Goal: Task Accomplishment & Management: Complete application form

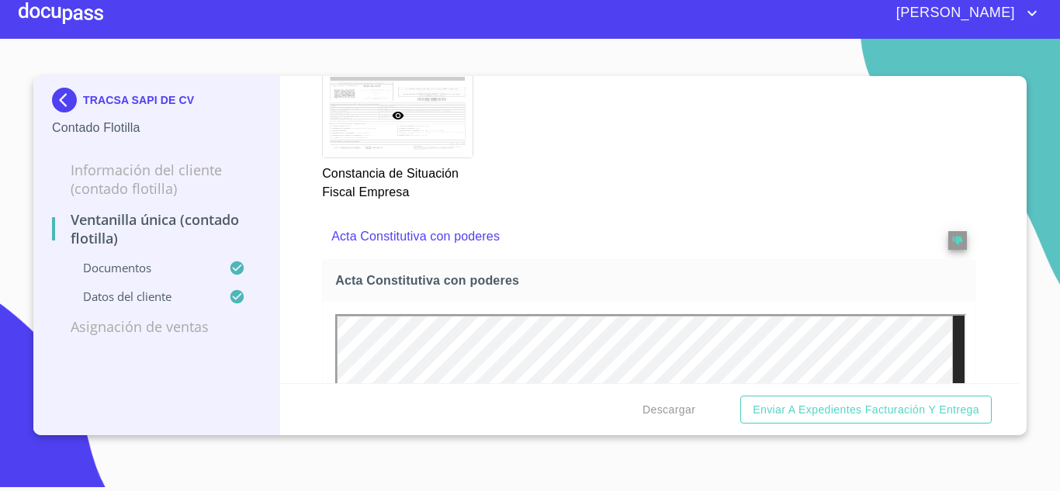
scroll to position [1910, 0]
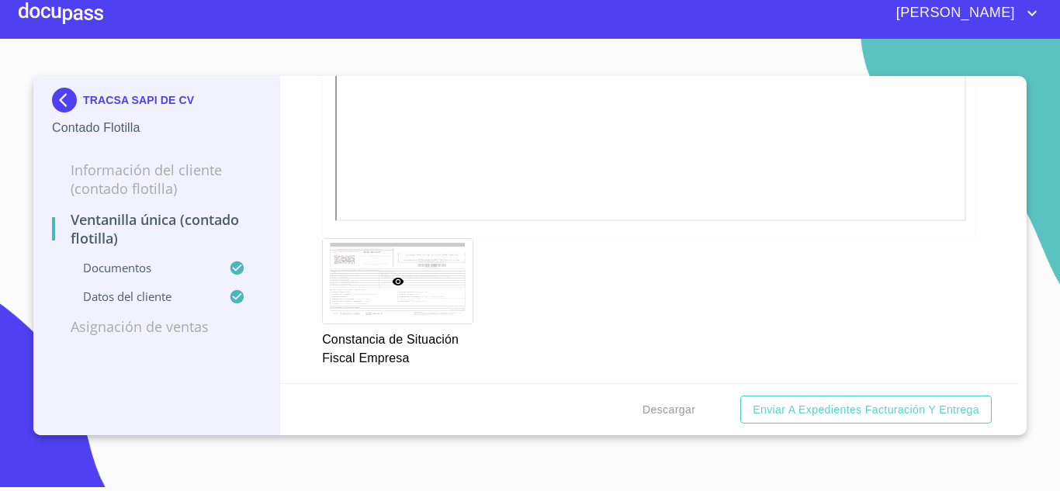
click at [54, 103] on img at bounding box center [67, 100] width 31 height 25
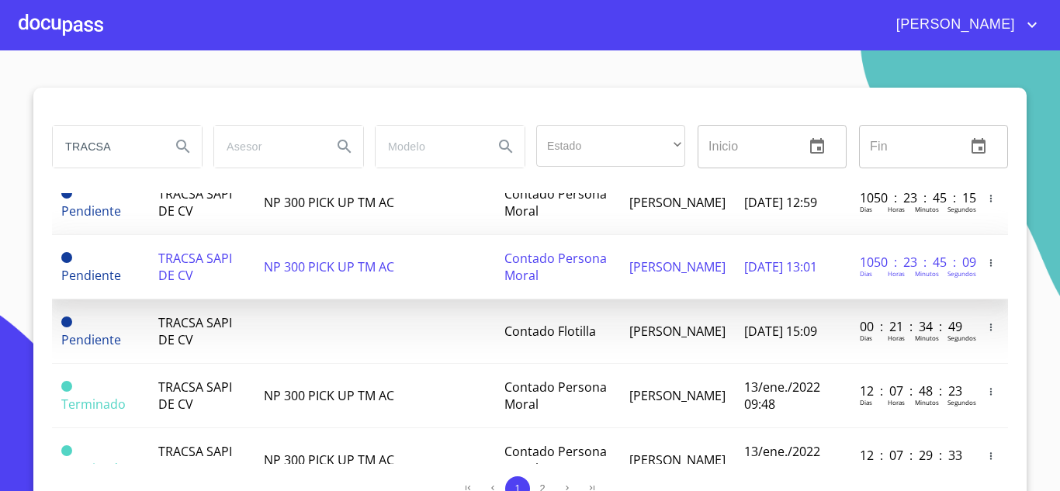
scroll to position [621, 0]
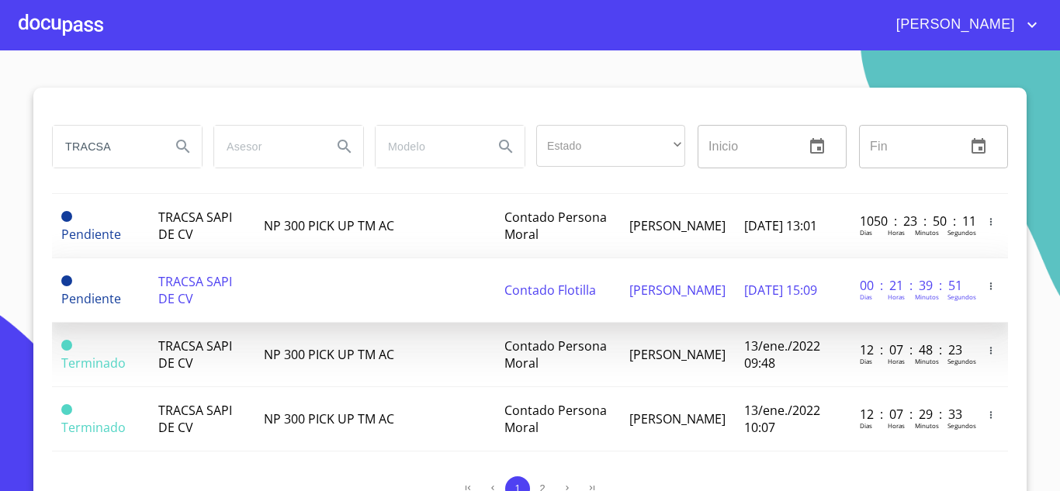
click at [171, 284] on span "TRACSA SAPI DE CV" at bounding box center [195, 290] width 74 height 34
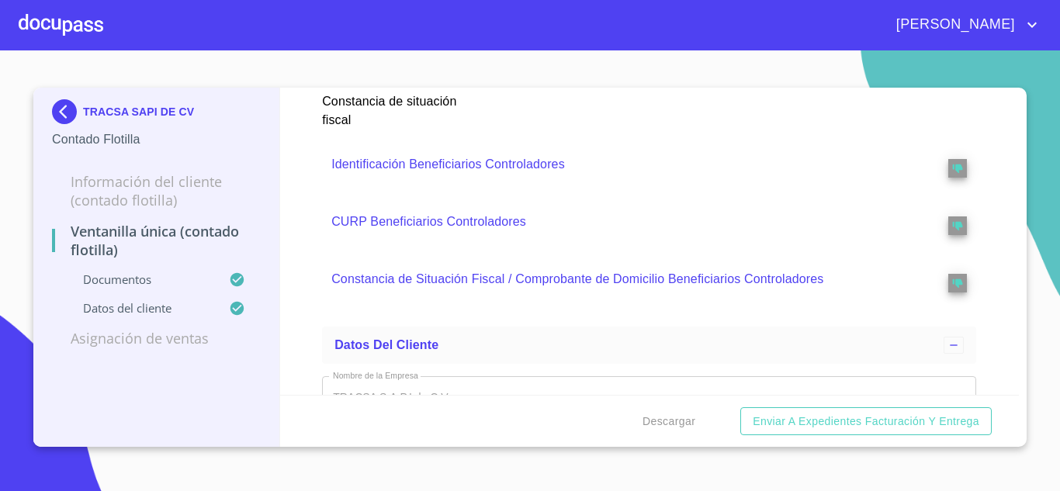
scroll to position [4393, 0]
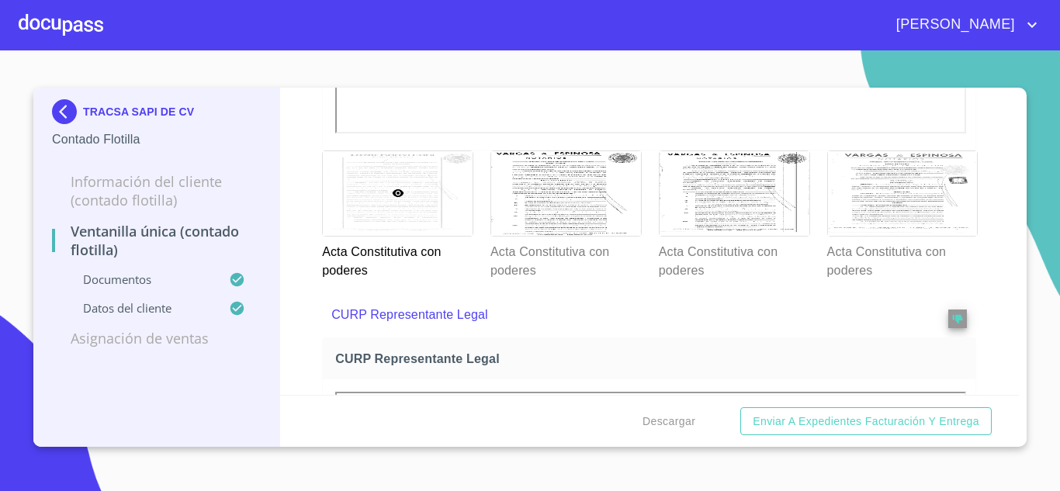
click at [426, 211] on div at bounding box center [398, 193] width 150 height 85
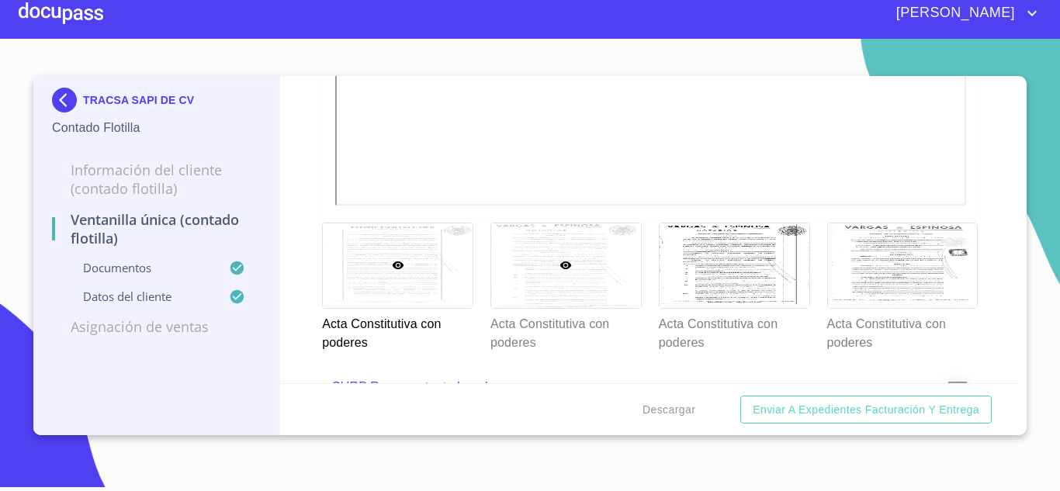
click at [593, 266] on div at bounding box center [566, 265] width 150 height 85
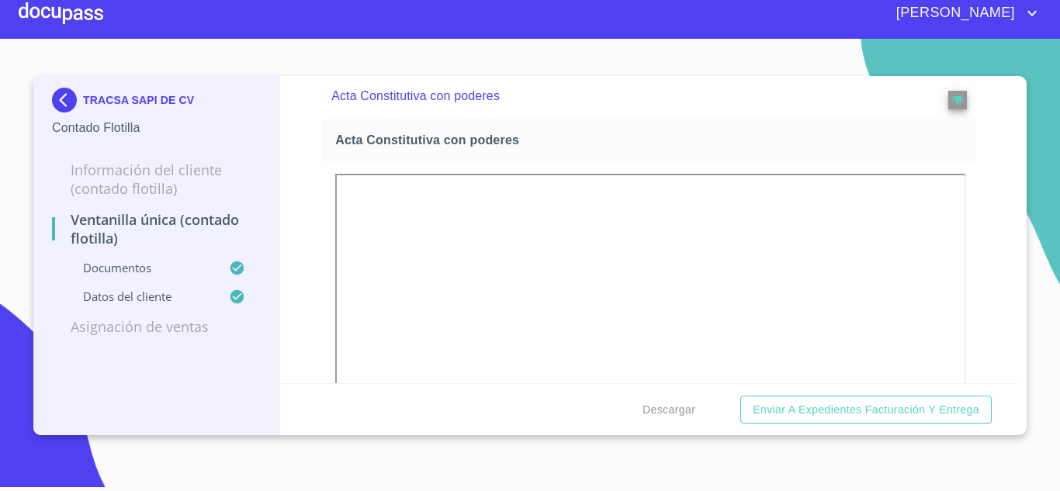
scroll to position [2214, 0]
click at [979, 333] on div "Ventanilla Única (Contado Flotilla) Documentos Documento de identificación repr…" at bounding box center [650, 229] width 740 height 307
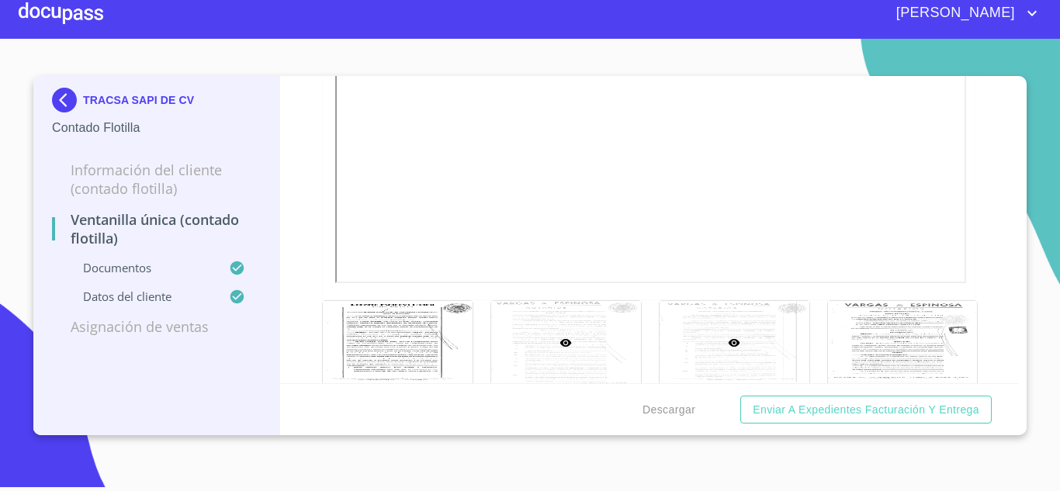
click at [707, 341] on div at bounding box center [735, 343] width 150 height 85
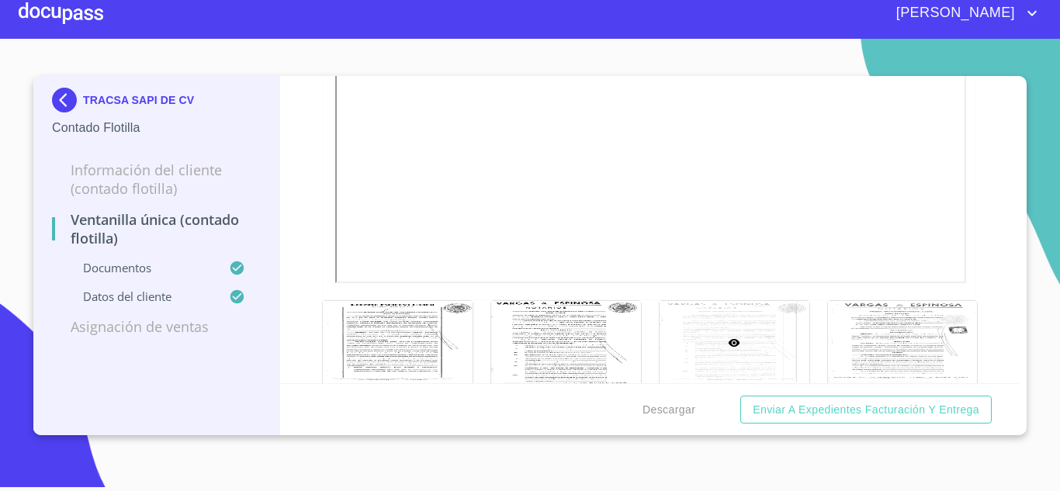
scroll to position [2602, 0]
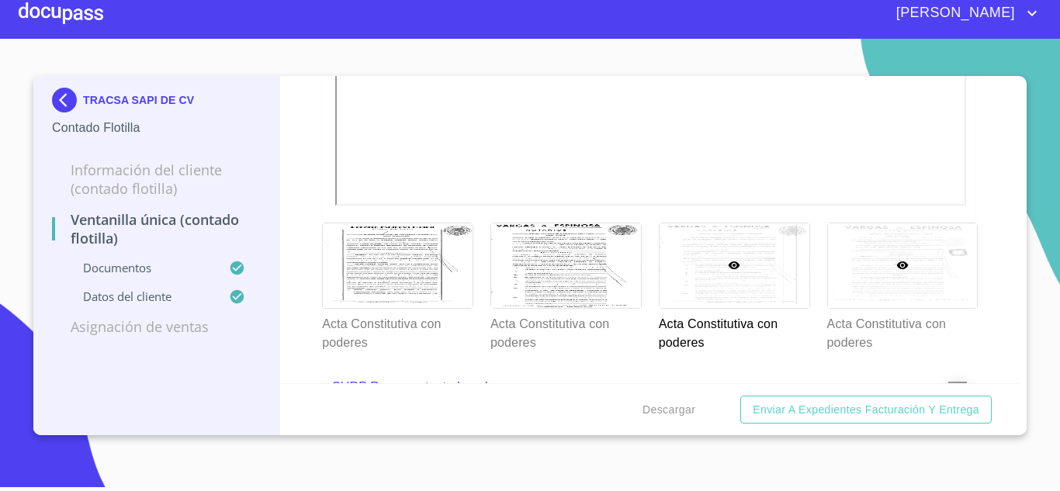
click at [910, 286] on div at bounding box center [903, 265] width 150 height 85
